Goal: Task Accomplishment & Management: Complete application form

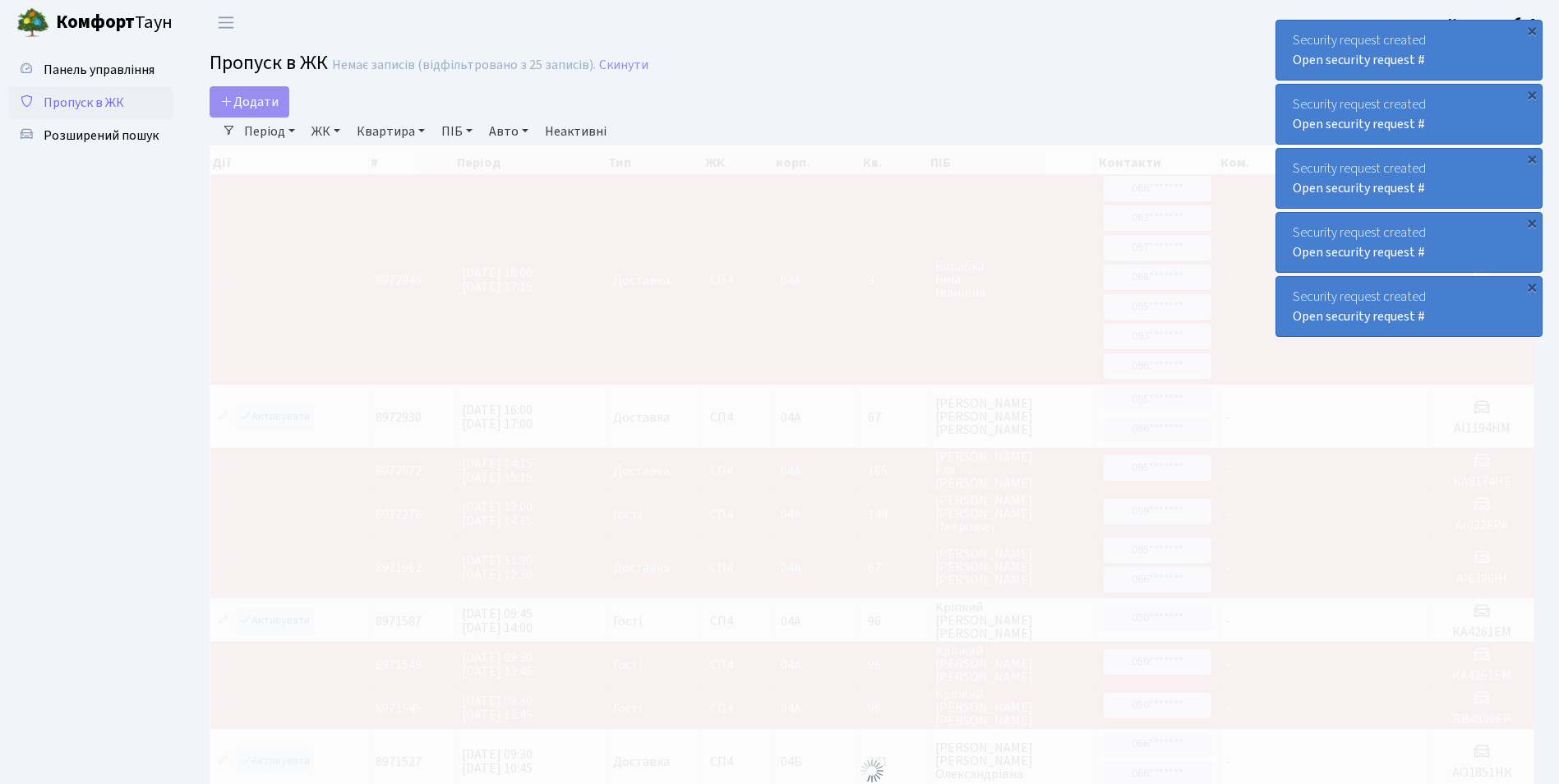
select select "25"
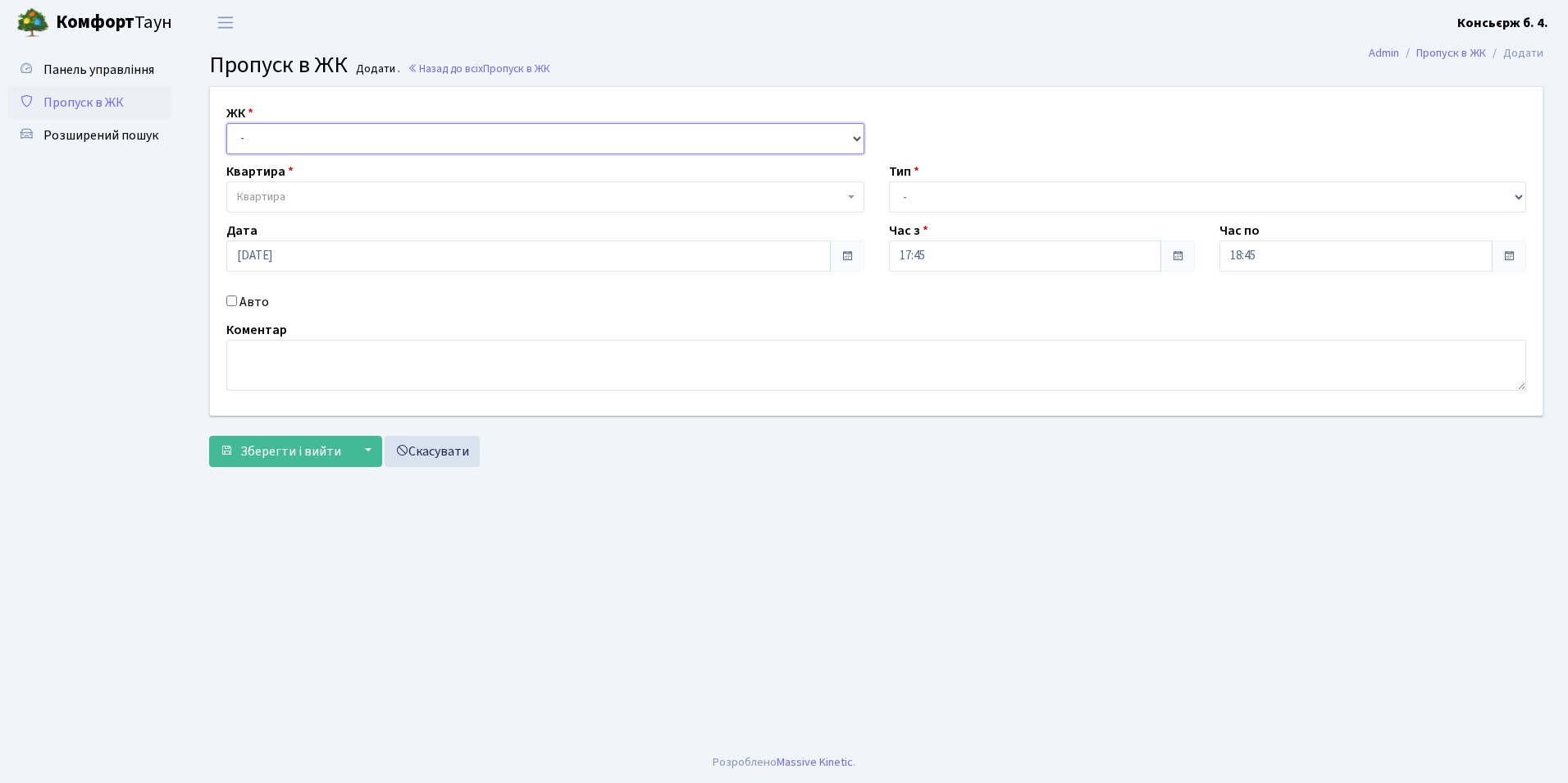
click at [290, 148] on select "- [STREET_ADDRESS]" at bounding box center [545, 138] width 638 height 31
select select "325"
click at [226, 123] on select "- СП4, Столичне шосе, 5" at bounding box center [545, 138] width 638 height 31
select select
click at [302, 199] on span "Квартира" at bounding box center [540, 197] width 607 height 16
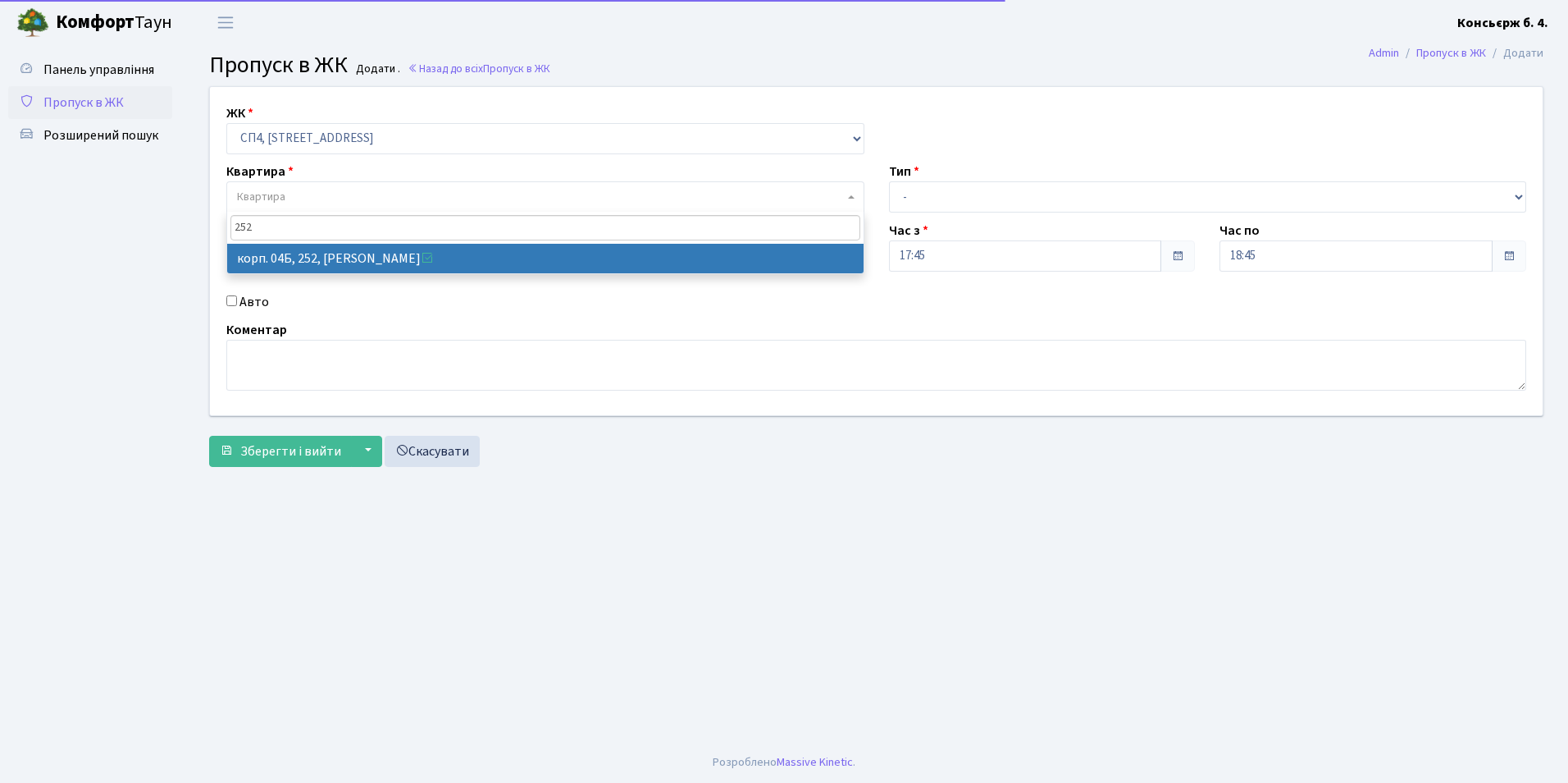
type input "252"
select select "21280"
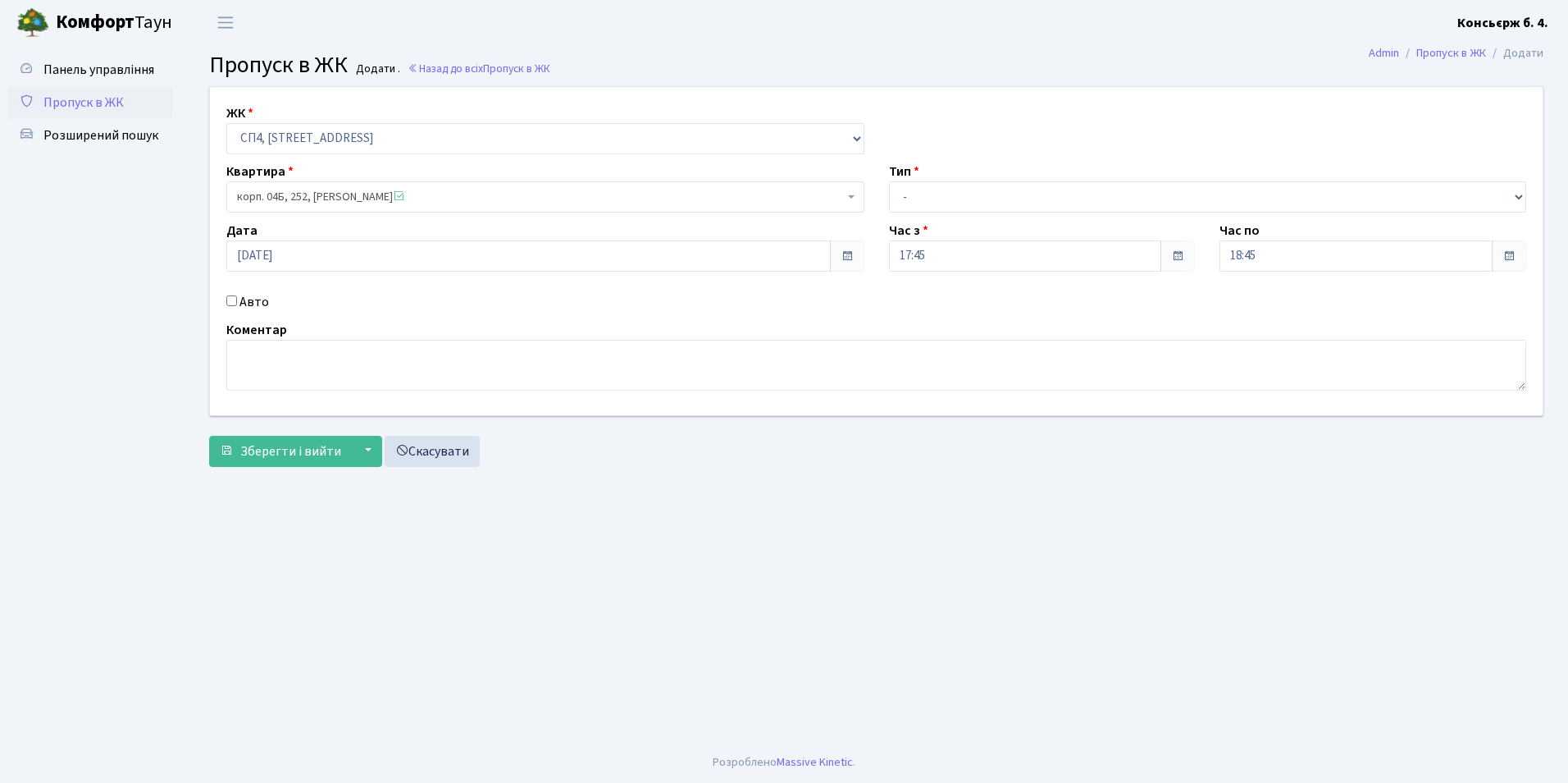
click at [233, 301] on input "Авто" at bounding box center [232, 301] width 11 height 11
checkbox input "true"
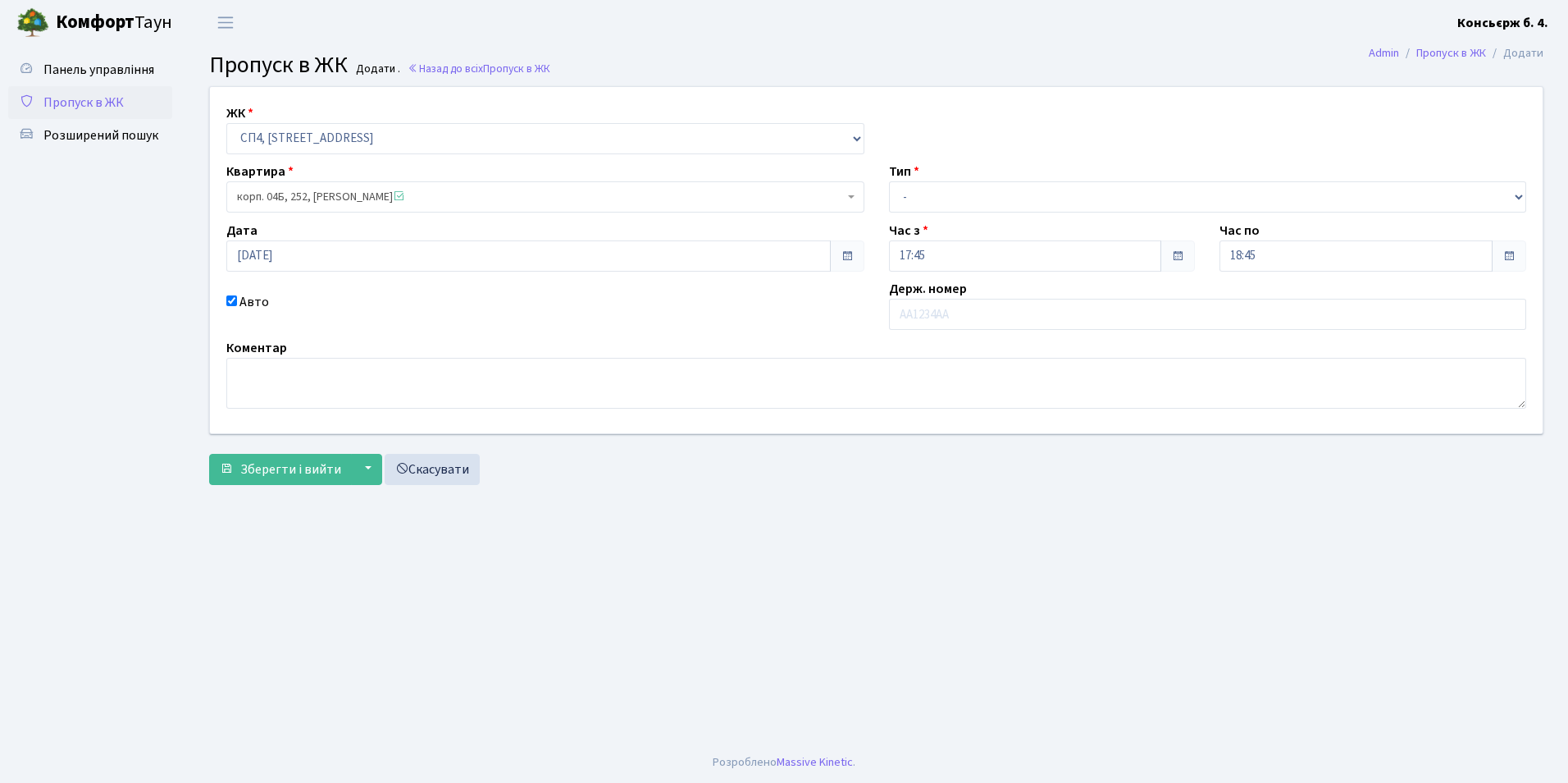
click at [1077, 164] on div "Тип - Доставка Таксі Гості Сервіс" at bounding box center [1208, 186] width 663 height 51
click at [1073, 225] on div "Час з 17:45" at bounding box center [1042, 246] width 331 height 51
click at [1075, 201] on select "- Доставка Таксі Гості Сервіс" at bounding box center [1208, 196] width 638 height 31
select select "1"
click at [889, 181] on select "- Доставка Таксі Гості Сервіс" at bounding box center [1208, 196] width 638 height 31
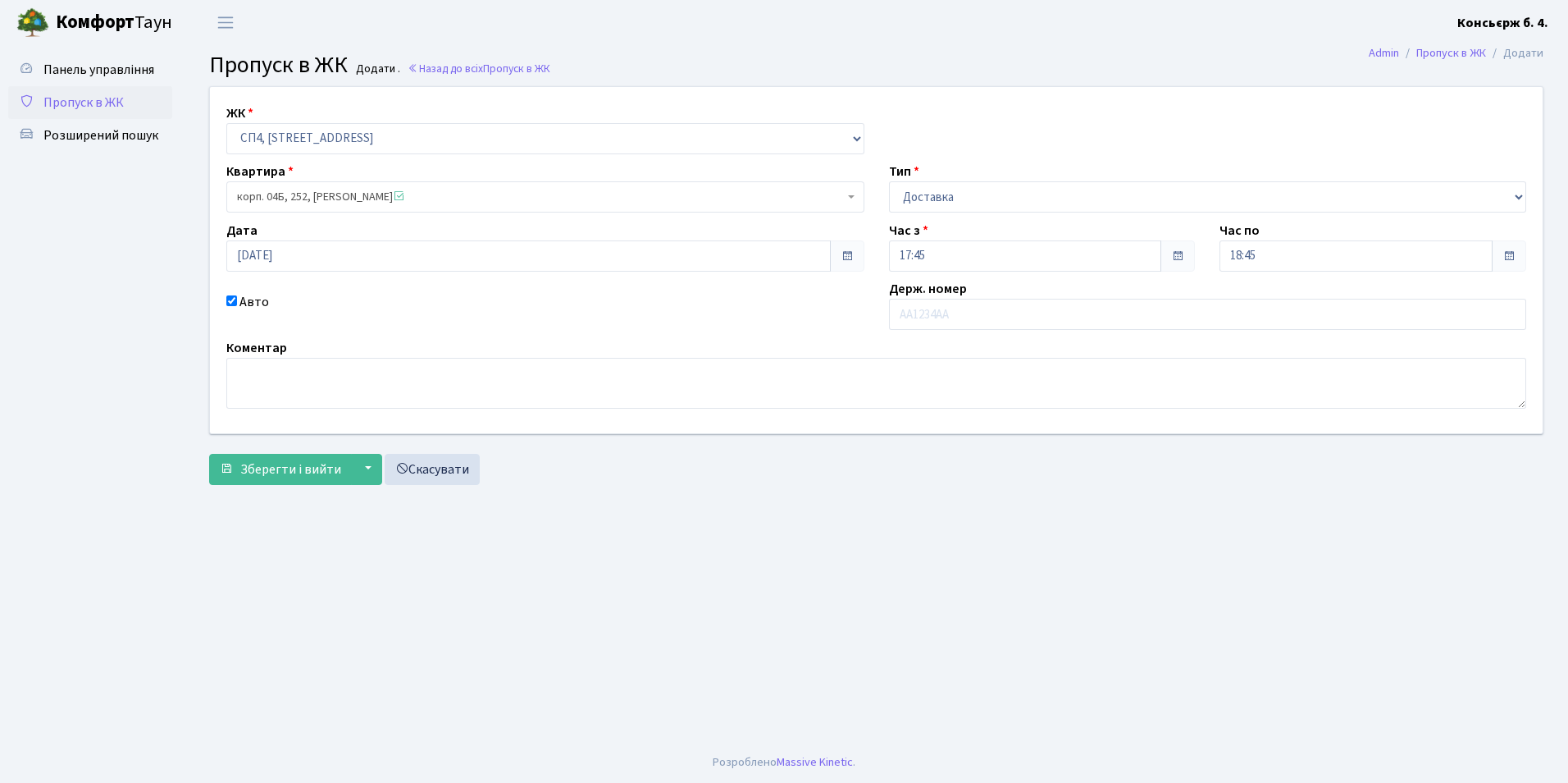
click at [1026, 336] on div "ЖК - СП4, Столичне шосе, 5 Квартира корп. 04Б, 252, Константінова Алла Віталіїв…" at bounding box center [877, 260] width 1358 height 346
click at [1027, 319] on input "text" at bounding box center [1208, 313] width 638 height 31
type input "АА9460РР"
click at [279, 471] on span "Зберегти і вийти" at bounding box center [291, 470] width 101 height 18
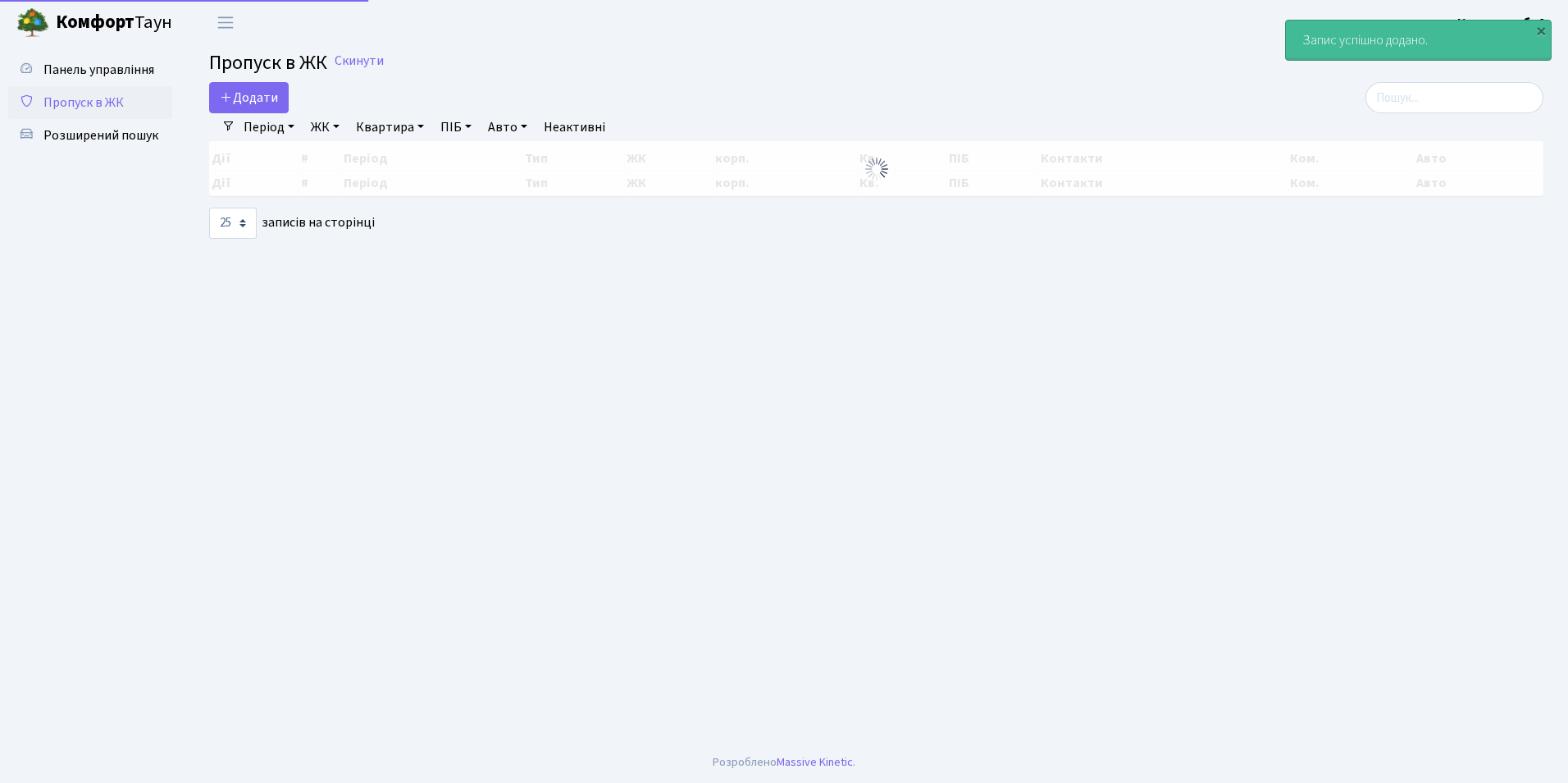
select select "25"
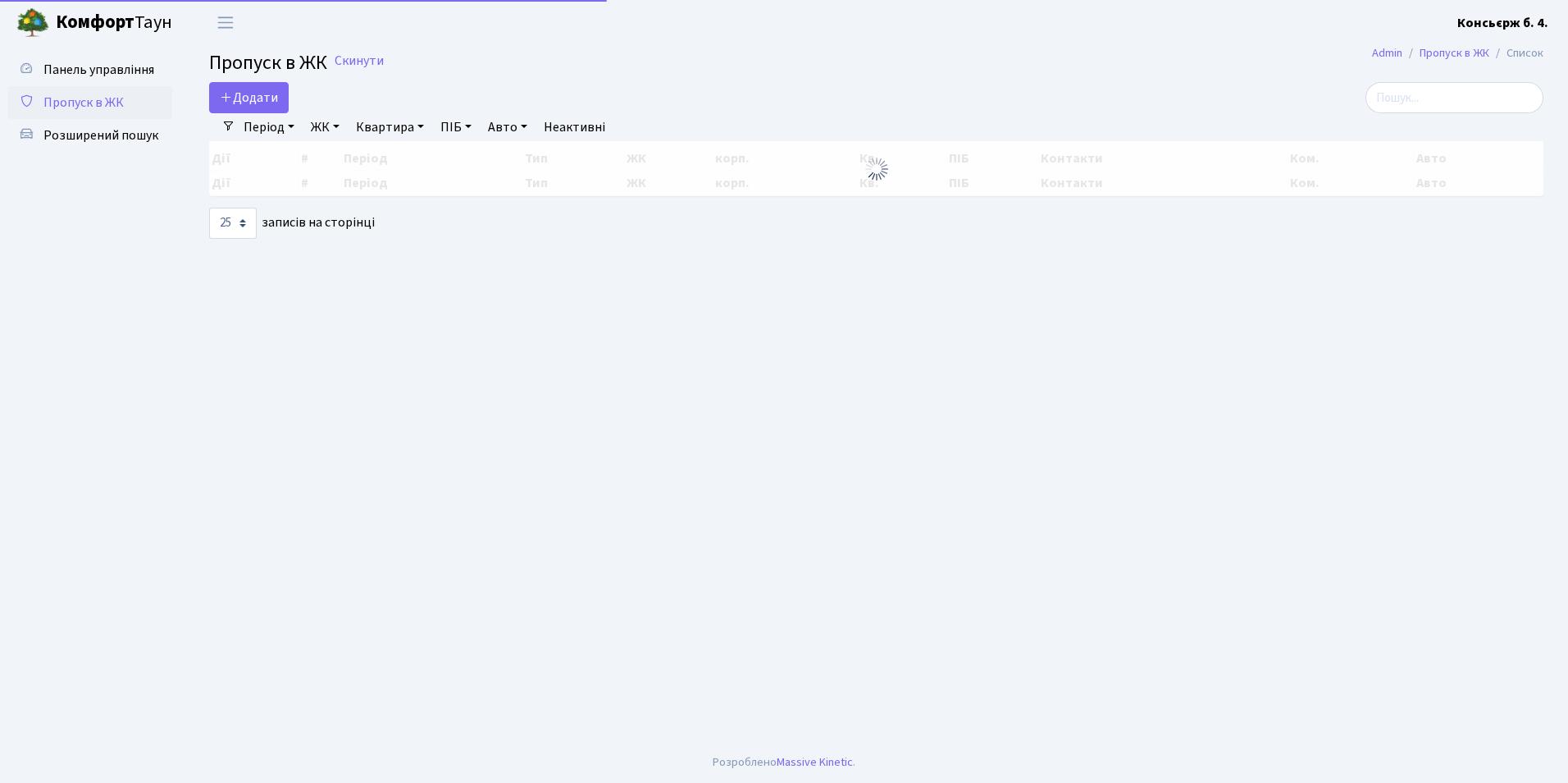
select select "25"
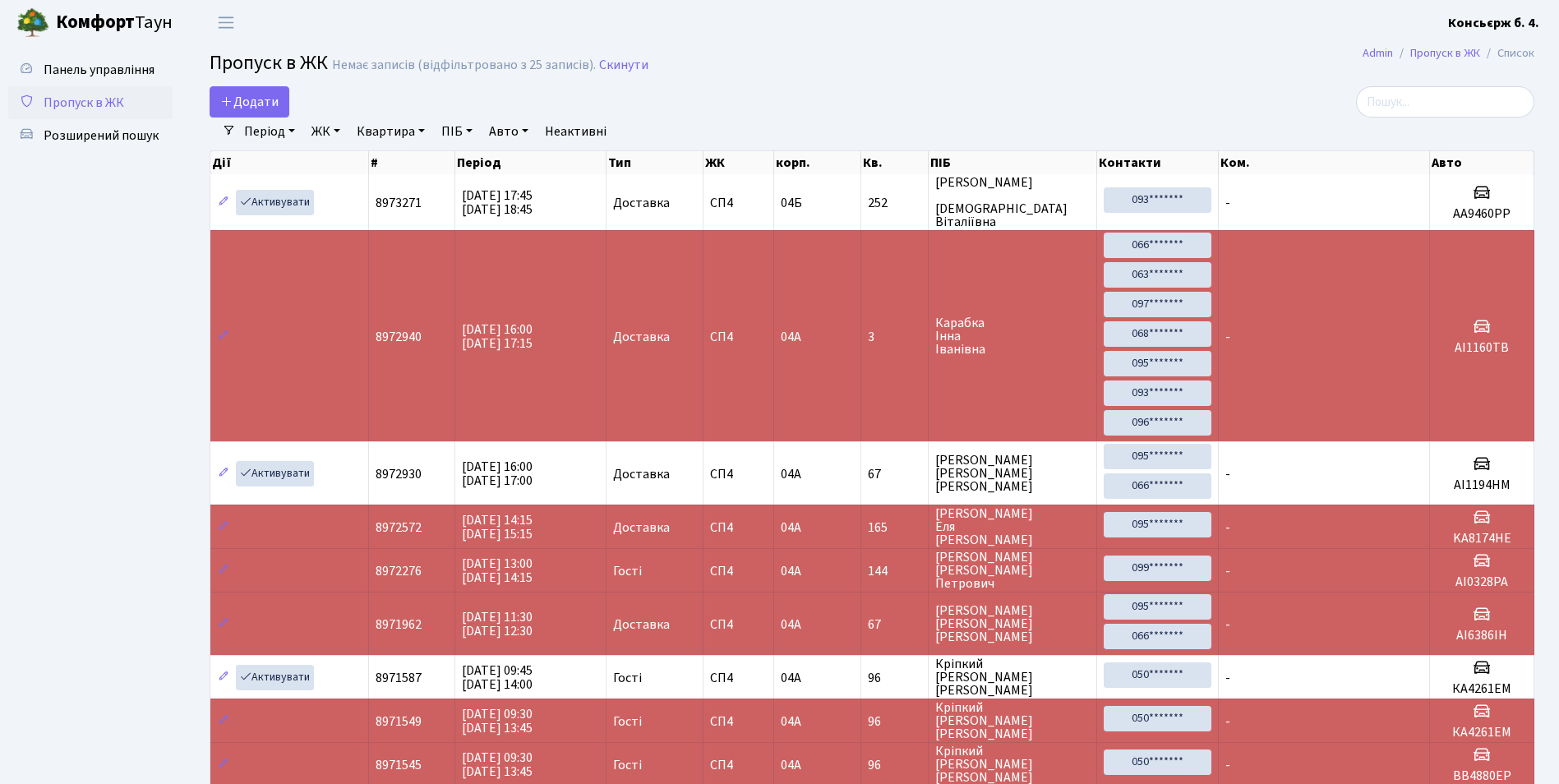
click at [0, 92] on html "Комфорт Таун Консьєрж б. 4. Мій обліковий запис Вийти Панель управління Пропуск…" at bounding box center [779, 769] width 1559 height 1538
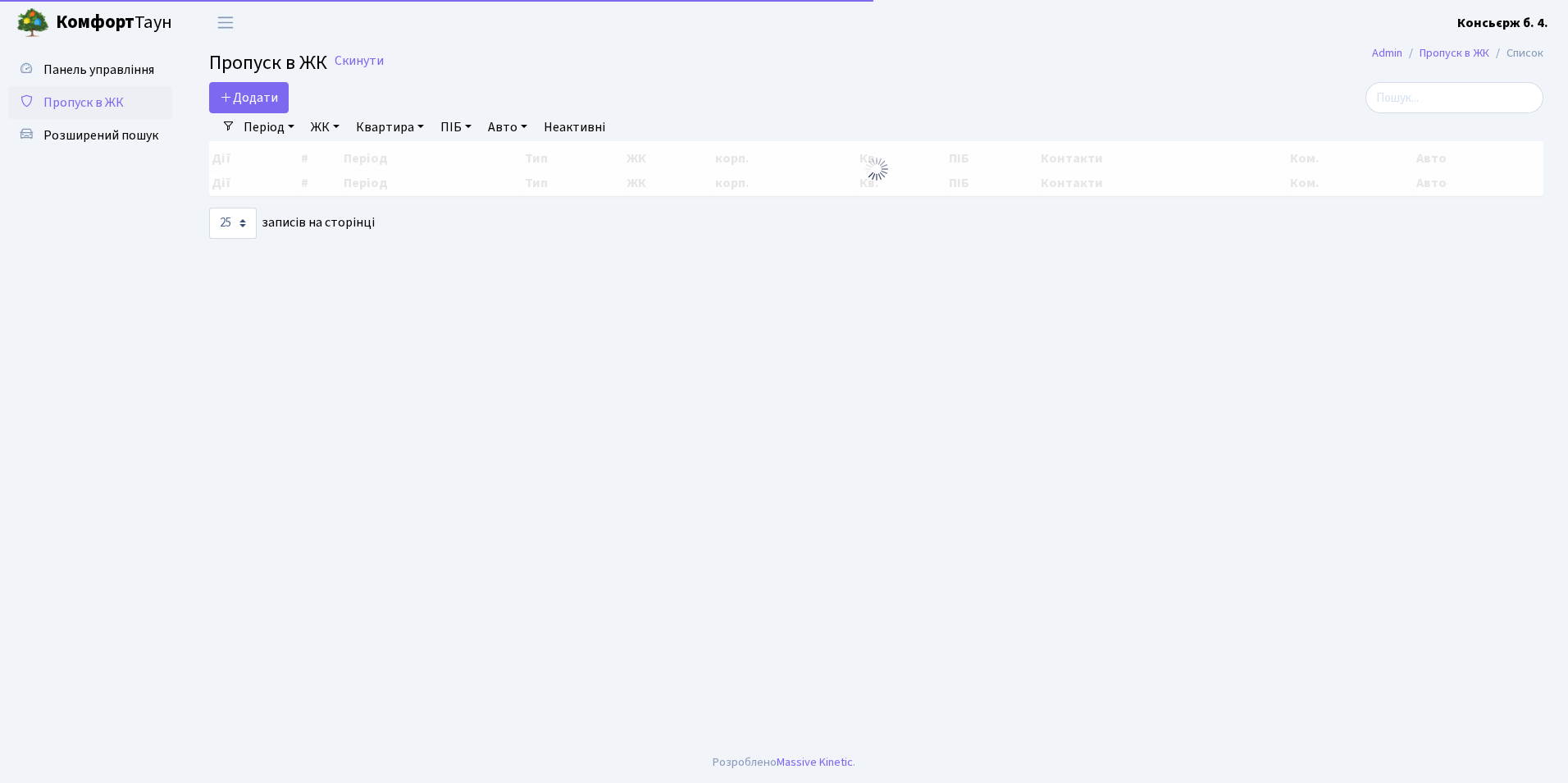
select select "25"
